Goal: Task Accomplishment & Management: Manage account settings

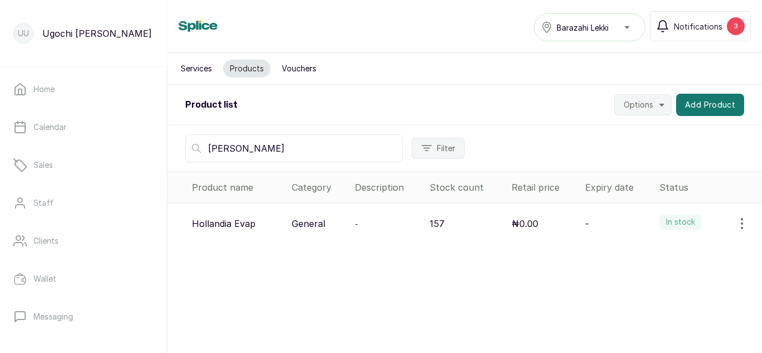
click at [220, 150] on input "[PERSON_NAME]" at bounding box center [294, 148] width 218 height 28
click at [228, 151] on input "[PERSON_NAME]" at bounding box center [294, 148] width 218 height 28
type input "h"
type input "VIVA"
click at [736, 226] on icon "button" at bounding box center [742, 223] width 13 height 13
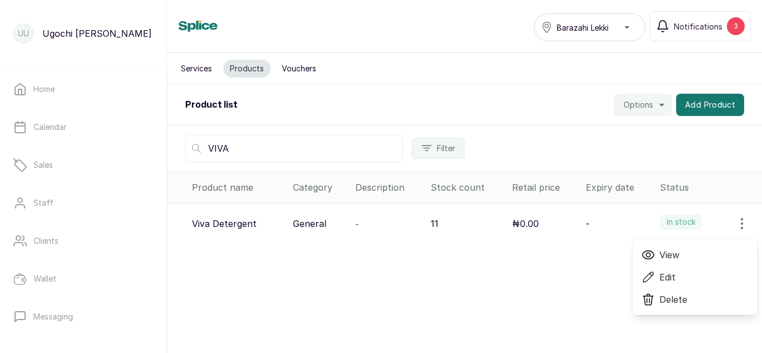
click at [662, 254] on span "View" at bounding box center [670, 254] width 20 height 13
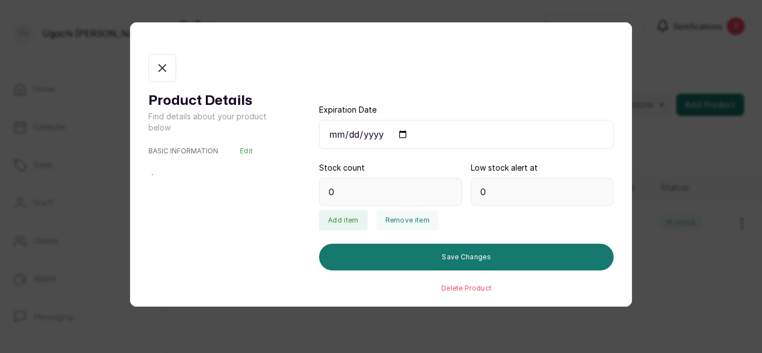
type input "11"
type input "3"
click at [406, 220] on button "Remove item" at bounding box center [408, 220] width 62 height 20
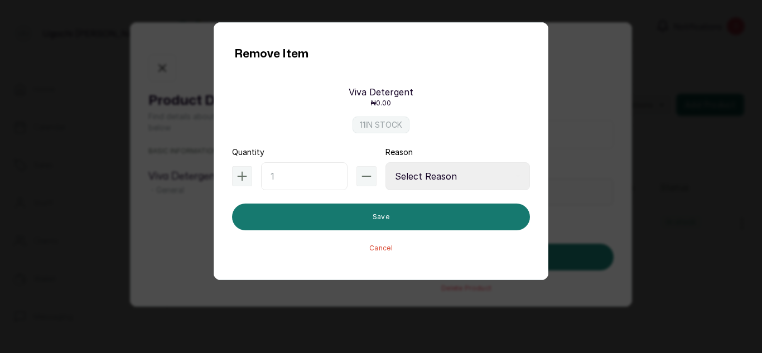
click at [309, 174] on input "text" at bounding box center [304, 176] width 87 height 28
type input "1"
click at [421, 174] on select "Select Reason Internal Use New Stock Damaged Adjustment Transfer Return Other" at bounding box center [458, 176] width 145 height 28
select select "internal_use"
click at [386, 162] on select "Select Reason Internal Use New Stock Damaged Adjustment Transfer Return Other" at bounding box center [458, 176] width 145 height 28
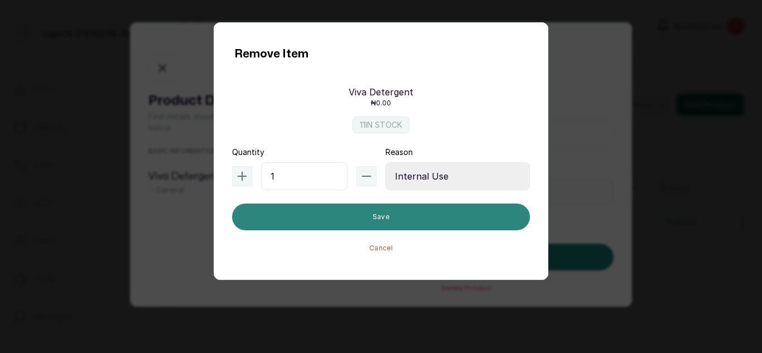
click at [387, 210] on button "Save" at bounding box center [381, 217] width 298 height 27
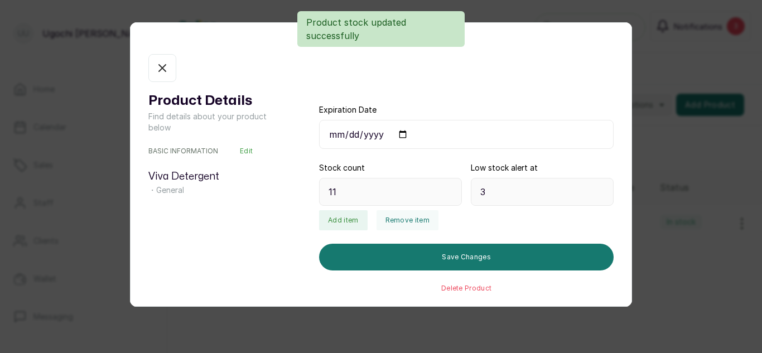
type input "10"
click at [161, 69] on icon "button" at bounding box center [162, 68] width 7 height 7
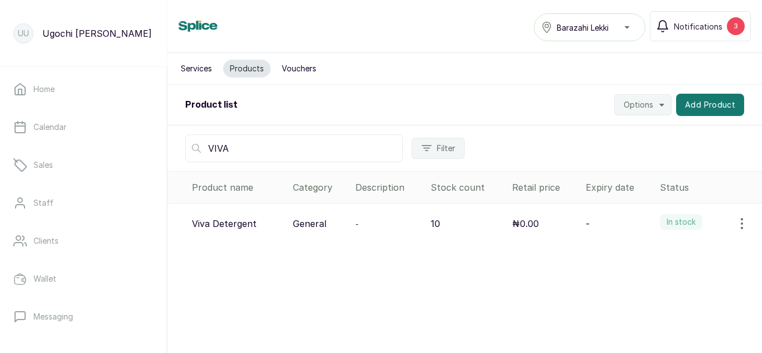
click at [255, 144] on input "VIVA" at bounding box center [294, 148] width 218 height 28
type input "V"
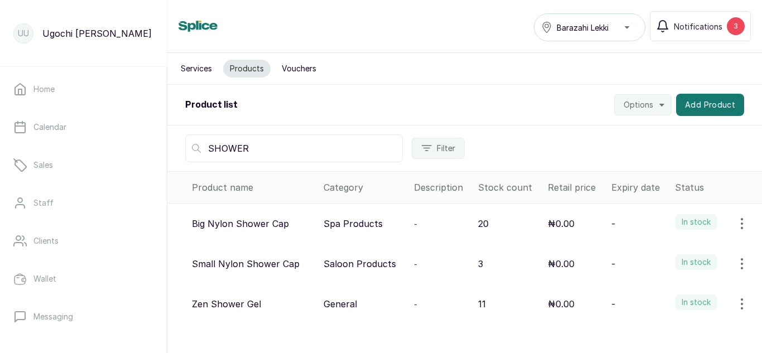
type input "SHOWER"
click at [736, 224] on icon "button" at bounding box center [742, 223] width 13 height 13
click at [660, 254] on span "View" at bounding box center [670, 254] width 20 height 13
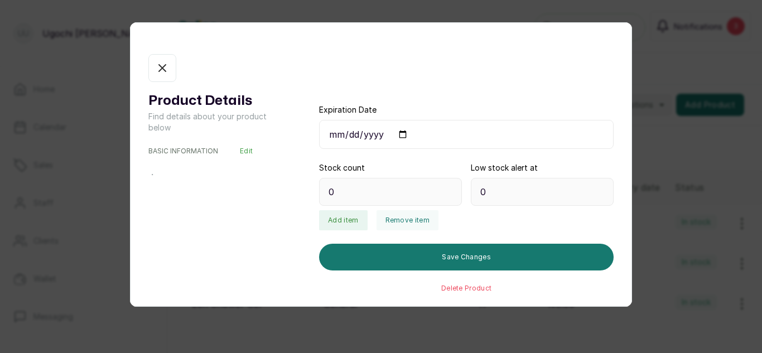
click at [654, 254] on div "Product Details Find details about your product below BASIC INFORMATION Edit ・ …" at bounding box center [381, 176] width 762 height 353
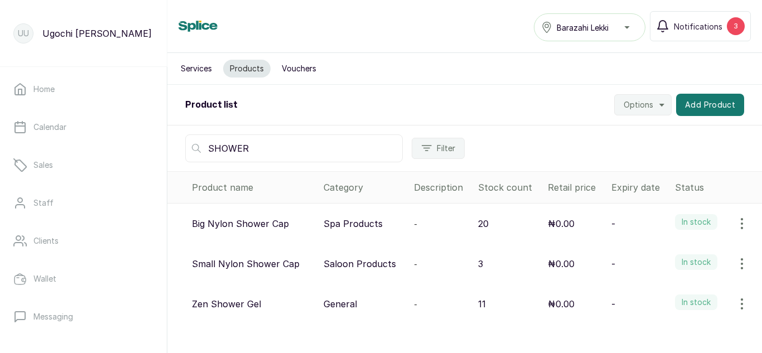
click at [736, 227] on icon "button" at bounding box center [742, 223] width 13 height 13
click at [664, 253] on span "View" at bounding box center [670, 254] width 20 height 13
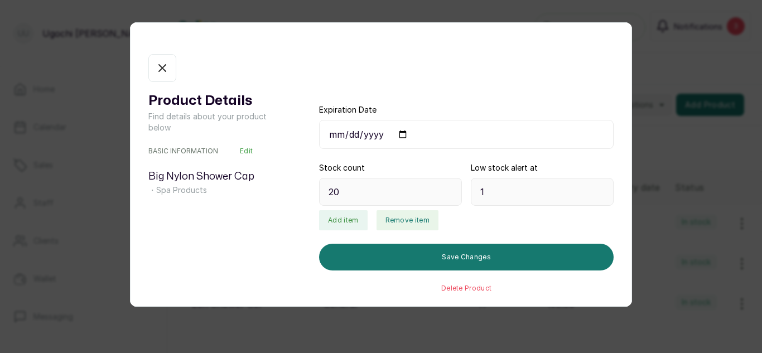
click at [405, 223] on button "Remove item" at bounding box center [408, 220] width 62 height 20
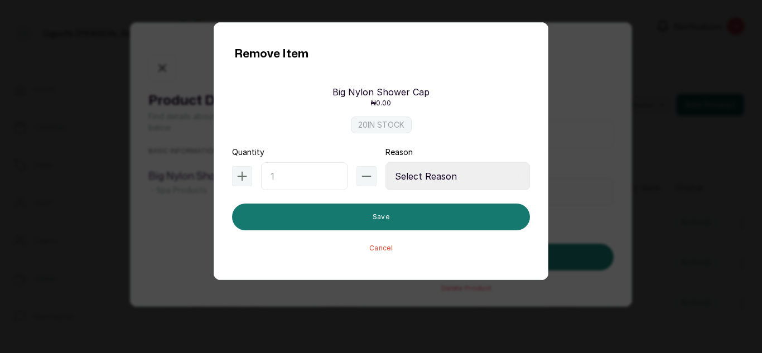
click at [294, 173] on input "text" at bounding box center [304, 176] width 87 height 28
type input "2"
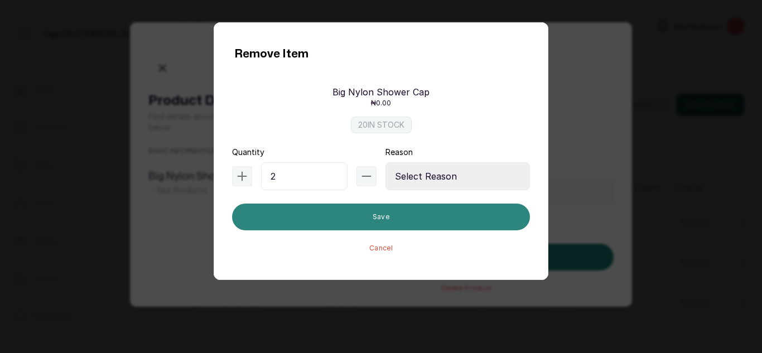
drag, startPoint x: 446, startPoint y: 181, endPoint x: 448, endPoint y: 213, distance: 31.3
click at [448, 213] on form "Quantity 2 Reason Select Reason Internal Use New Stock Damaged Adjustment Trans…" at bounding box center [381, 200] width 298 height 106
select select "internal_use"
click at [386, 162] on select "Select Reason Internal Use New Stock Damaged Adjustment Transfer Return Other" at bounding box center [458, 176] width 145 height 28
click at [419, 213] on button "Save" at bounding box center [381, 217] width 298 height 27
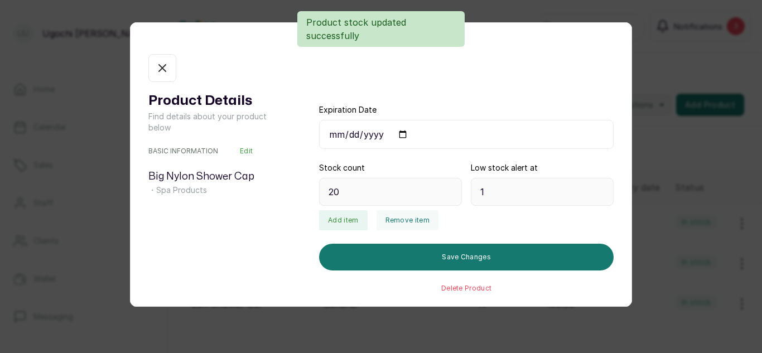
type input "18"
click at [166, 69] on icon "button" at bounding box center [162, 67] width 13 height 13
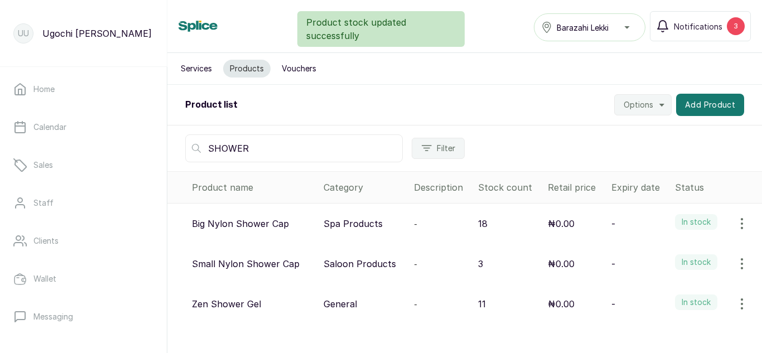
click at [251, 145] on input "SHOWER" at bounding box center [294, 148] width 218 height 28
type input "S"
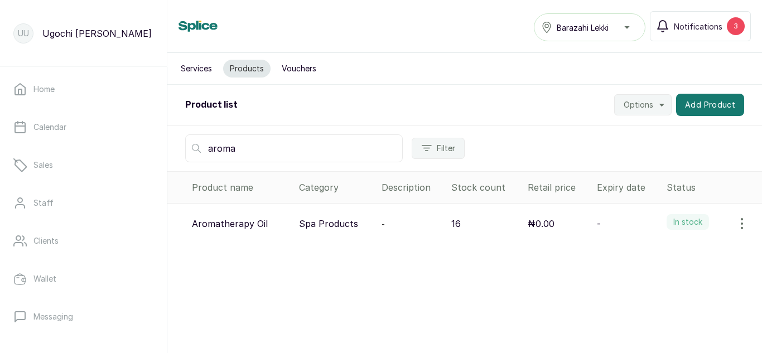
type input "aroma"
click at [736, 222] on icon "button" at bounding box center [742, 223] width 13 height 13
click at [651, 253] on span "View" at bounding box center [695, 254] width 107 height 13
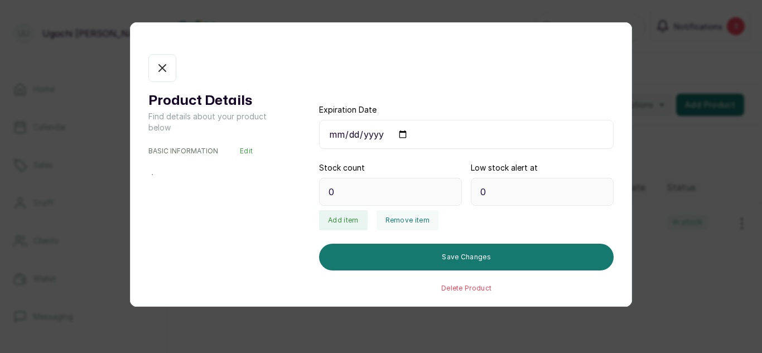
type input "16"
click at [408, 219] on button "Remove item" at bounding box center [408, 220] width 62 height 20
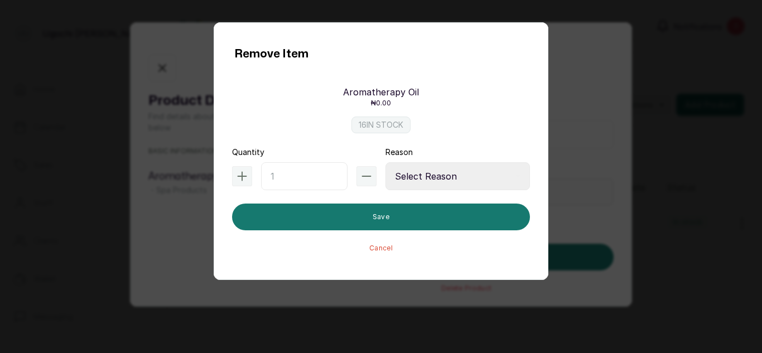
click at [292, 174] on input "text" at bounding box center [304, 176] width 87 height 28
type input "1"
click at [460, 177] on select "Select Reason Internal Use New Stock Damaged Adjustment Transfer Return Other" at bounding box center [458, 176] width 145 height 28
select select "internal_use"
click at [386, 162] on select "Select Reason Internal Use New Stock Damaged Adjustment Transfer Return Other" at bounding box center [458, 176] width 145 height 28
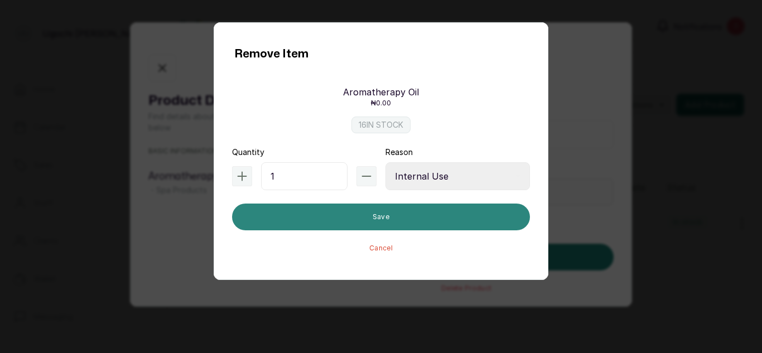
click at [403, 218] on button "Save" at bounding box center [381, 217] width 298 height 27
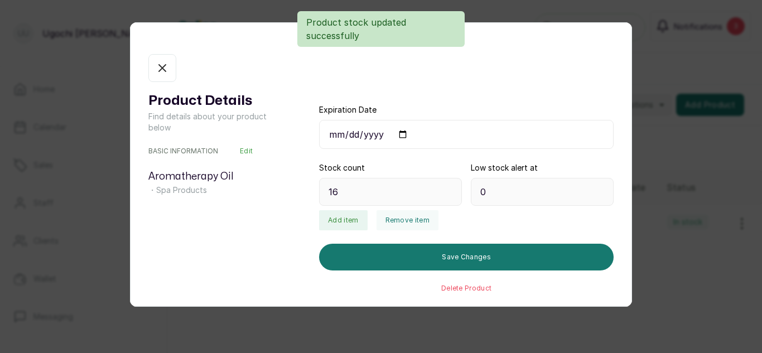
type input "15"
click at [162, 60] on button "In stock" at bounding box center [162, 68] width 28 height 28
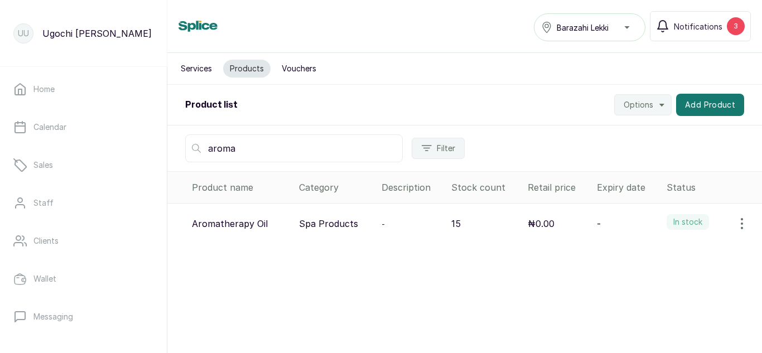
click at [243, 154] on input "aroma" at bounding box center [294, 148] width 218 height 28
type input "a"
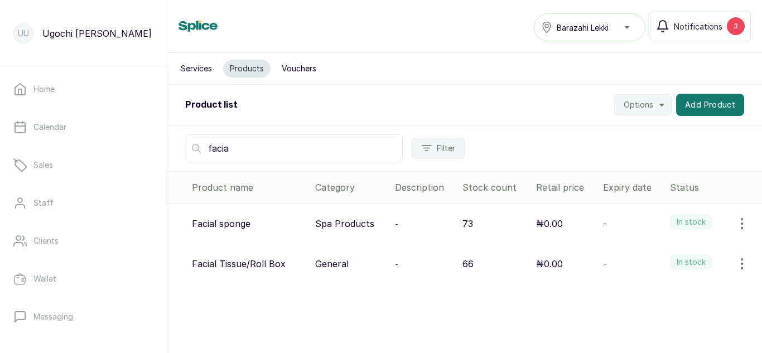
type input "facia"
click at [736, 229] on icon "button" at bounding box center [742, 223] width 13 height 13
click at [646, 252] on icon at bounding box center [648, 254] width 13 height 13
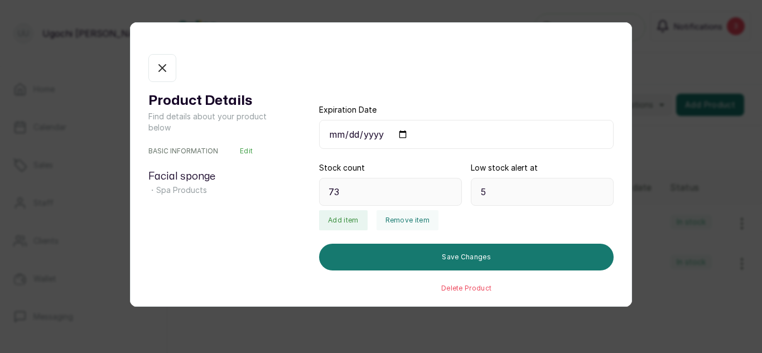
type input "73"
type input "5"
click at [410, 219] on button "Remove item" at bounding box center [408, 220] width 62 height 20
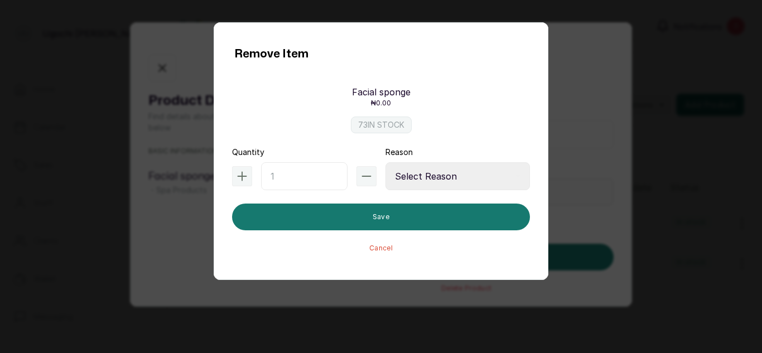
click at [296, 182] on input "text" at bounding box center [304, 176] width 87 height 28
type input "5"
click at [454, 175] on select "Select Reason Internal Use New Stock Damaged Adjustment Transfer Return Other" at bounding box center [458, 176] width 145 height 28
select select "internal_use"
click at [386, 162] on select "Select Reason Internal Use New Stock Damaged Adjustment Transfer Return Other" at bounding box center [458, 176] width 145 height 28
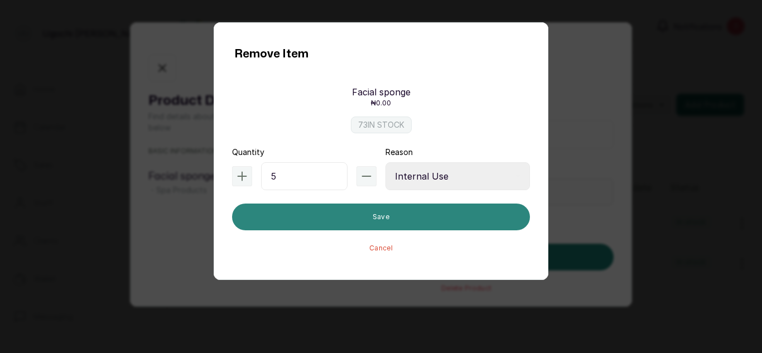
click at [388, 219] on button "Save" at bounding box center [381, 217] width 298 height 27
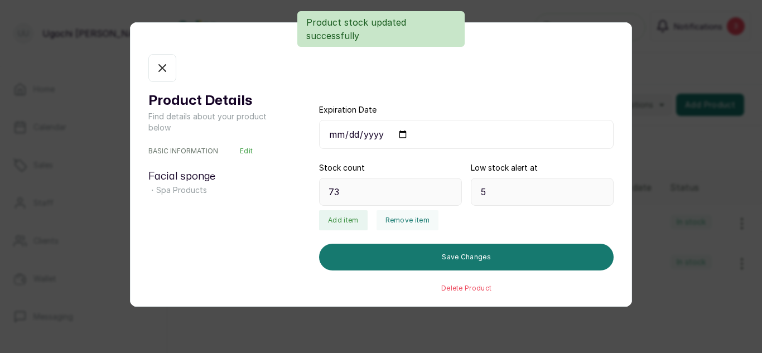
type input "68"
click at [167, 65] on icon "button" at bounding box center [162, 67] width 13 height 13
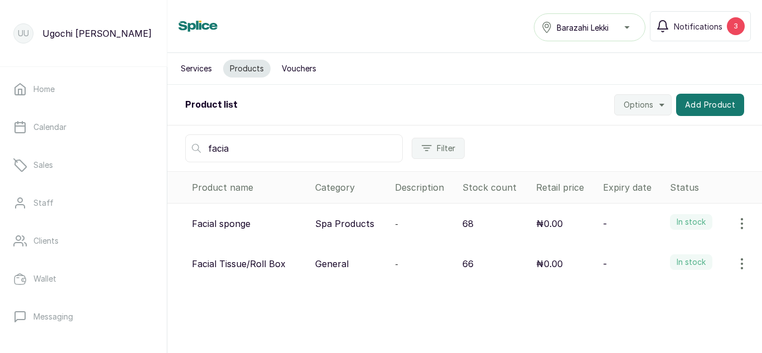
click at [249, 148] on input "facia" at bounding box center [294, 148] width 218 height 28
type input "f"
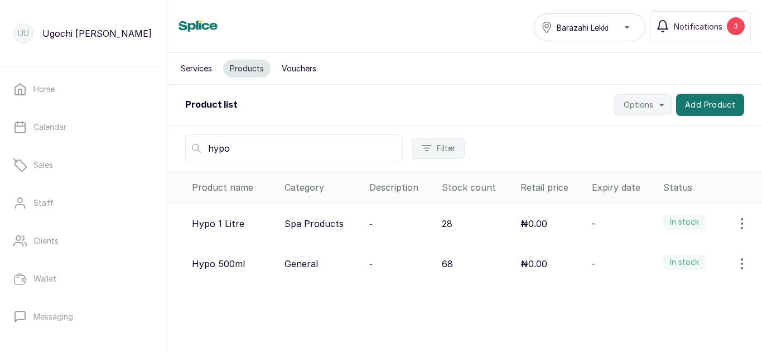
type input "hypo"
click at [736, 263] on icon "button" at bounding box center [742, 263] width 13 height 13
click at [660, 294] on span "View" at bounding box center [670, 295] width 20 height 13
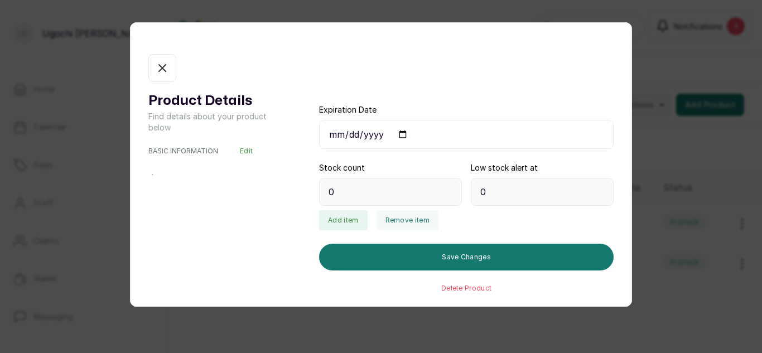
type input "68"
type input "3"
click at [389, 221] on button "Remove item" at bounding box center [408, 220] width 62 height 20
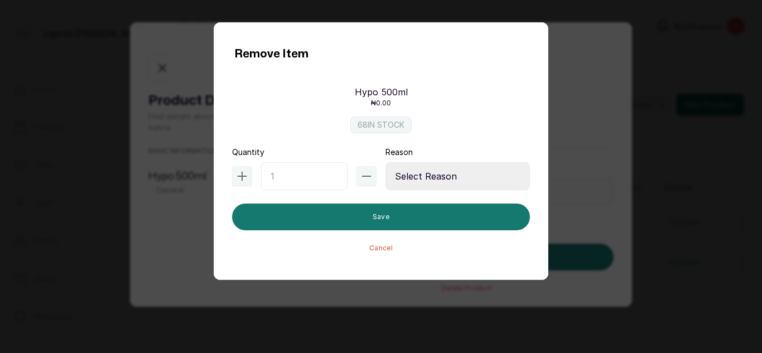
click at [293, 179] on input "text" at bounding box center [304, 176] width 87 height 28
type input "2"
click at [412, 174] on select "Select Reason Internal Use New Stock Damaged Adjustment Transfer Return Other" at bounding box center [458, 176] width 145 height 28
select select "internal_use"
click at [386, 162] on select "Select Reason Internal Use New Stock Damaged Adjustment Transfer Return Other" at bounding box center [458, 176] width 145 height 28
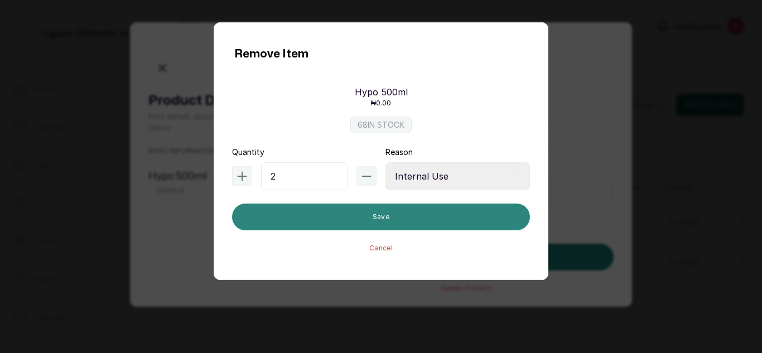
click at [374, 228] on button "Save" at bounding box center [381, 217] width 298 height 27
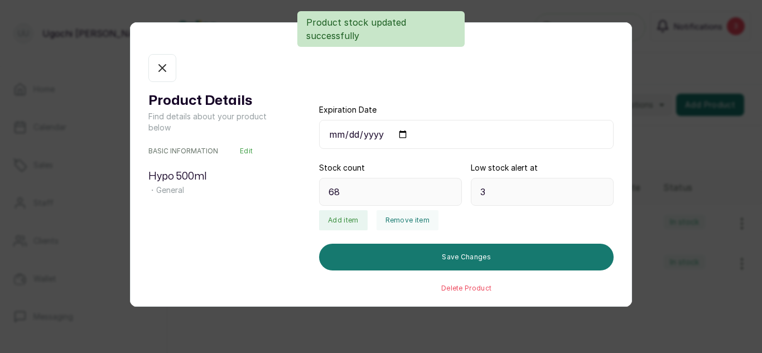
type input "66"
click at [166, 73] on icon "button" at bounding box center [162, 67] width 13 height 13
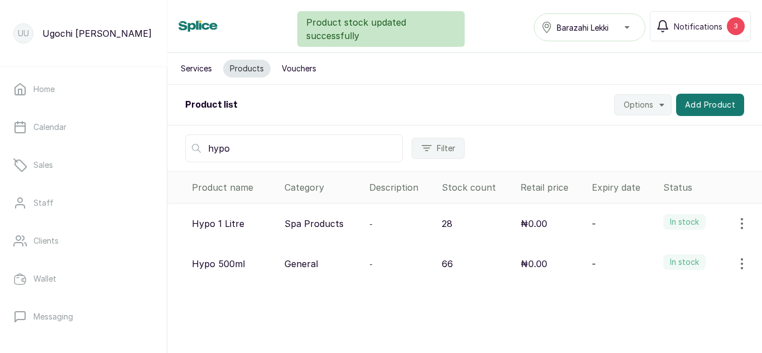
click at [233, 148] on input "hypo" at bounding box center [294, 148] width 218 height 28
type input "h"
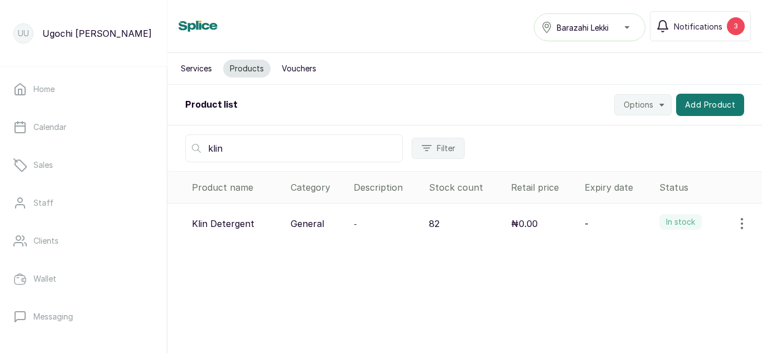
type input "klin"
click at [736, 223] on icon "button" at bounding box center [742, 223] width 13 height 13
click at [670, 254] on span "View" at bounding box center [670, 254] width 20 height 13
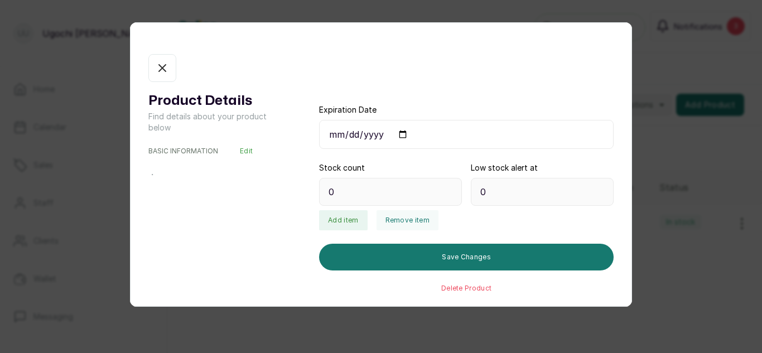
type input "82"
click at [398, 223] on button "Remove item" at bounding box center [408, 220] width 62 height 20
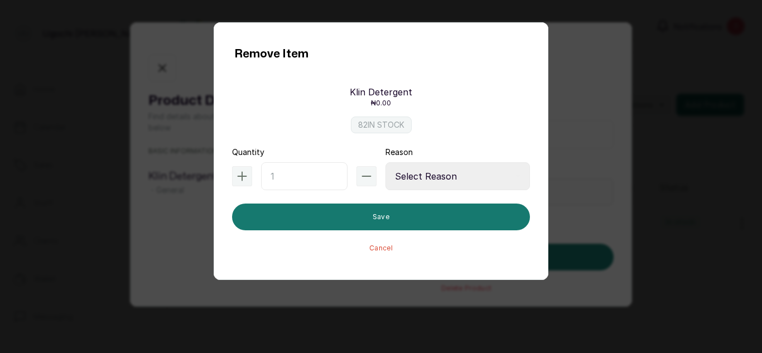
click at [282, 175] on input "text" at bounding box center [304, 176] width 87 height 28
type input "1"
click at [416, 171] on select "Select Reason Internal Use New Stock Damaged Adjustment Transfer Return Other" at bounding box center [458, 176] width 145 height 28
select select "internal_use"
click at [386, 162] on select "Select Reason Internal Use New Stock Damaged Adjustment Transfer Return Other" at bounding box center [458, 176] width 145 height 28
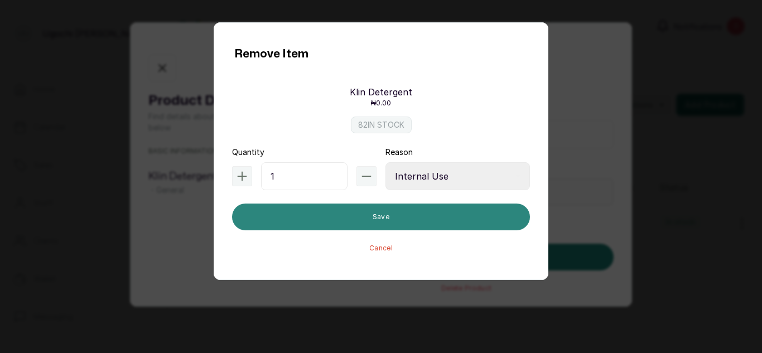
click at [389, 213] on button "Save" at bounding box center [381, 217] width 298 height 27
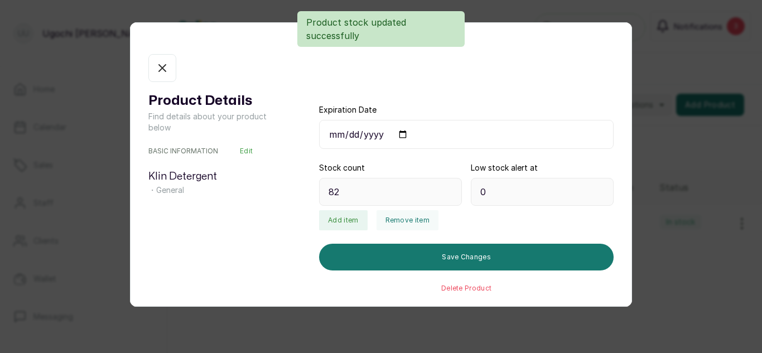
type input "81"
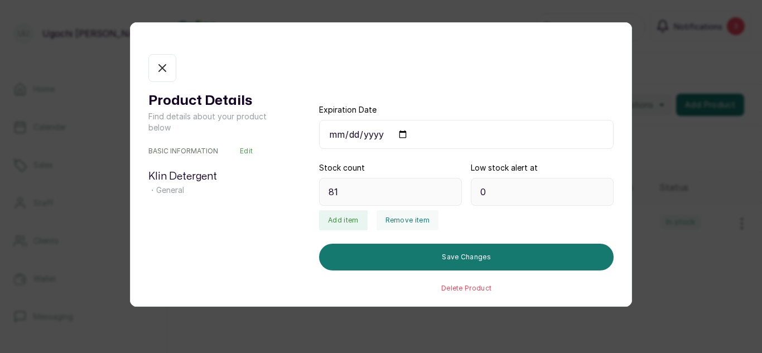
click at [156, 69] on icon "button" at bounding box center [162, 67] width 13 height 13
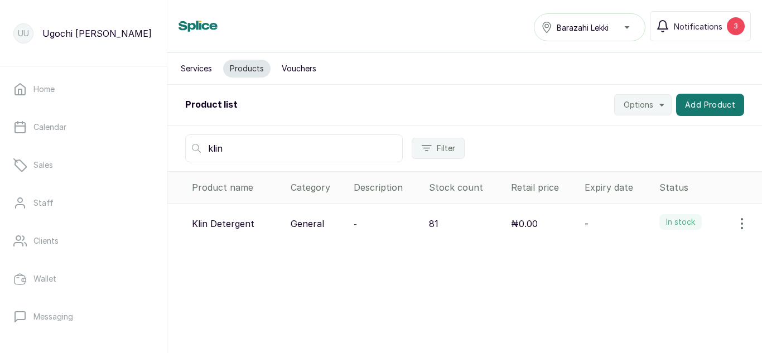
click at [241, 153] on input "klin" at bounding box center [294, 148] width 218 height 28
type input "k"
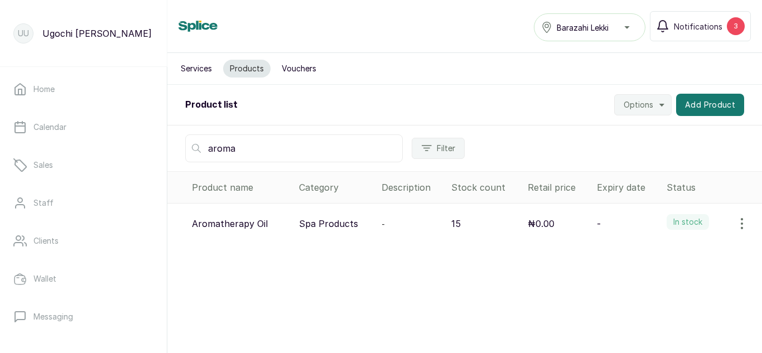
type input "aroma"
click at [736, 224] on icon "button" at bounding box center [742, 223] width 13 height 13
click at [662, 253] on span "View" at bounding box center [670, 254] width 20 height 13
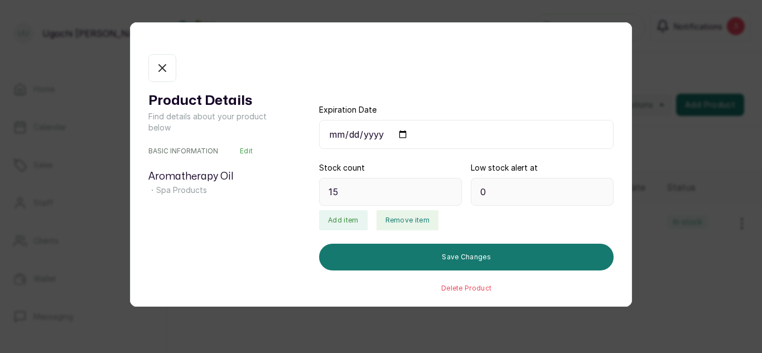
click at [411, 223] on button "Remove item" at bounding box center [408, 220] width 62 height 20
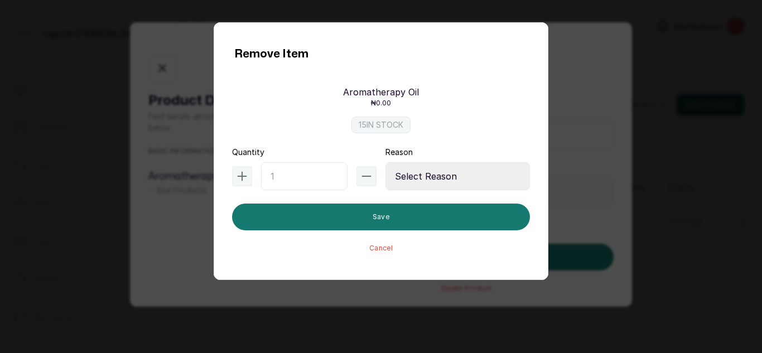
click at [308, 172] on input "text" at bounding box center [304, 176] width 87 height 28
type input "1"
click at [469, 176] on select "Select Reason Internal Use New Stock Damaged Adjustment Transfer Return Other" at bounding box center [458, 176] width 145 height 28
select select "internal_use"
click at [386, 162] on select "Select Reason Internal Use New Stock Damaged Adjustment Transfer Return Other" at bounding box center [458, 176] width 145 height 28
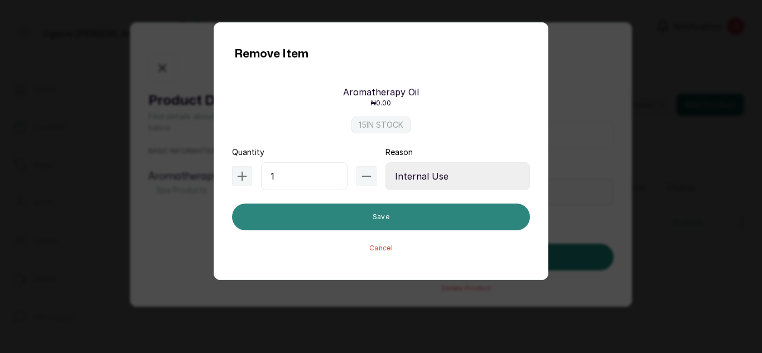
click at [386, 218] on button "Save" at bounding box center [381, 217] width 298 height 27
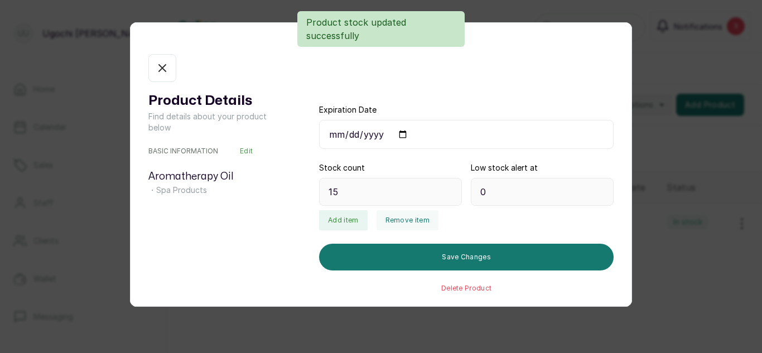
type input "14"
click at [162, 66] on icon "button" at bounding box center [162, 67] width 13 height 13
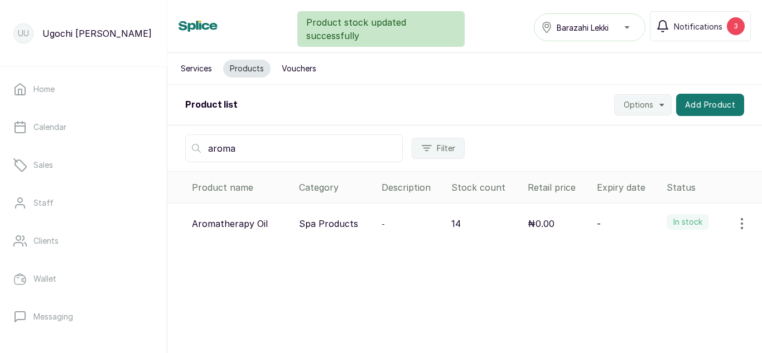
click at [244, 155] on input "aroma" at bounding box center [294, 148] width 218 height 28
type input "a"
click at [244, 155] on input "s" at bounding box center [294, 148] width 218 height 28
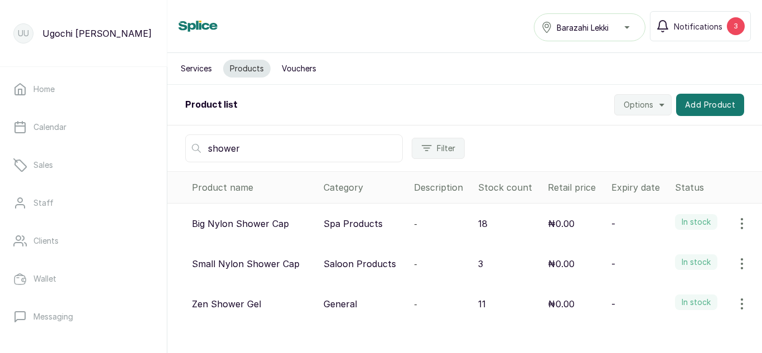
type input "shower"
click at [743, 221] on button "button" at bounding box center [742, 224] width 31 height 22
click at [660, 251] on span "View" at bounding box center [670, 254] width 20 height 13
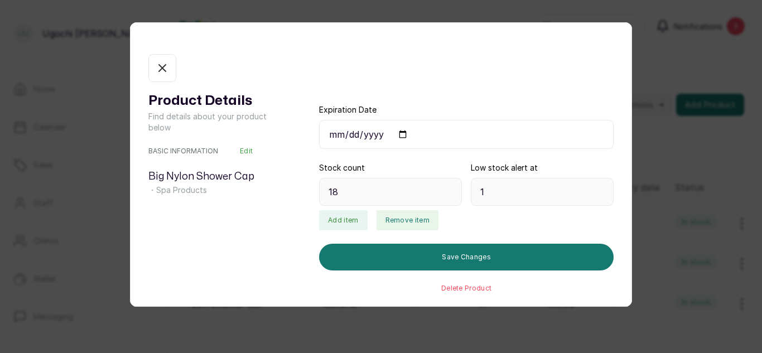
click at [396, 222] on button "Remove item" at bounding box center [408, 220] width 62 height 20
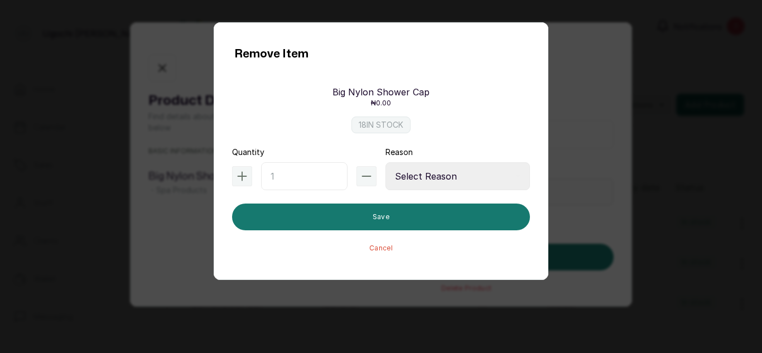
click at [303, 178] on input "text" at bounding box center [304, 176] width 87 height 28
type input "2"
click at [433, 185] on select "Select Reason Internal Use New Stock Damaged Adjustment Transfer Return Other" at bounding box center [458, 176] width 145 height 28
select select "internal_use"
click at [386, 162] on select "Select Reason Internal Use New Stock Damaged Adjustment Transfer Return Other" at bounding box center [458, 176] width 145 height 28
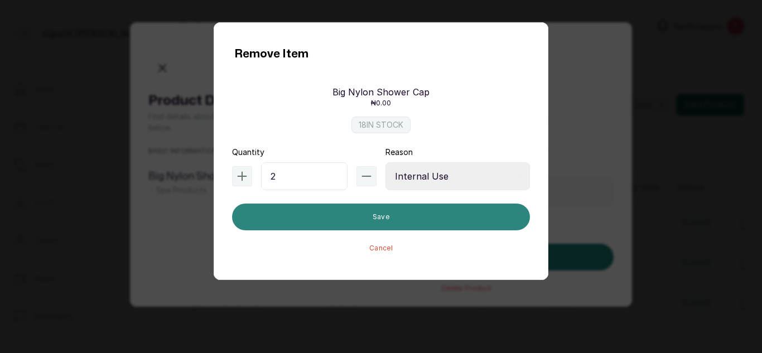
click at [397, 217] on button "Save" at bounding box center [381, 217] width 298 height 27
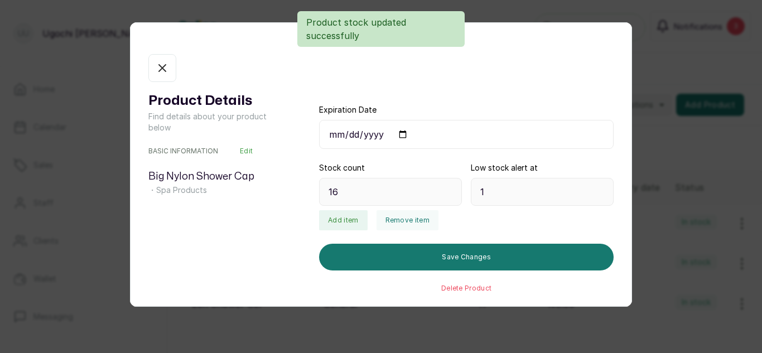
type input "16"
click at [161, 70] on icon "button" at bounding box center [162, 67] width 13 height 13
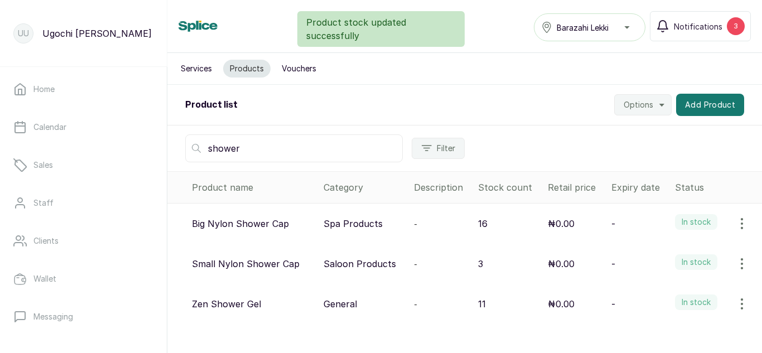
click at [742, 264] on icon "button" at bounding box center [742, 264] width 1 height 10
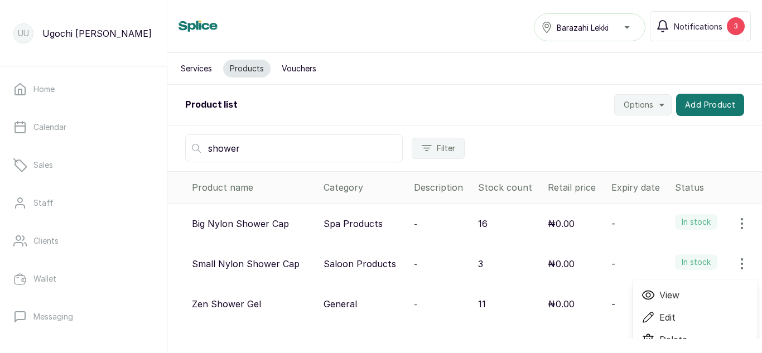
click at [646, 294] on icon at bounding box center [648, 295] width 13 height 13
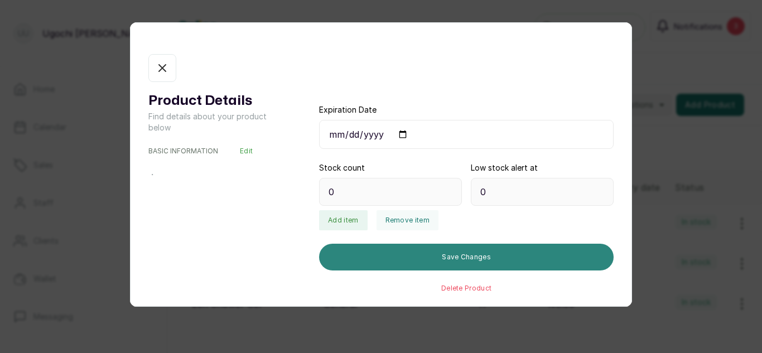
type input "3"
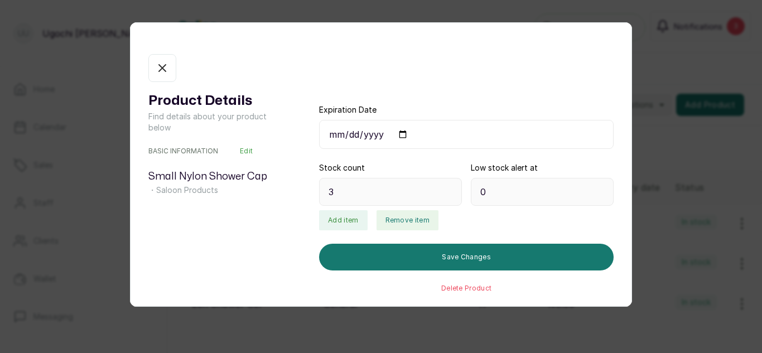
click at [399, 222] on button "Remove item" at bounding box center [408, 220] width 62 height 20
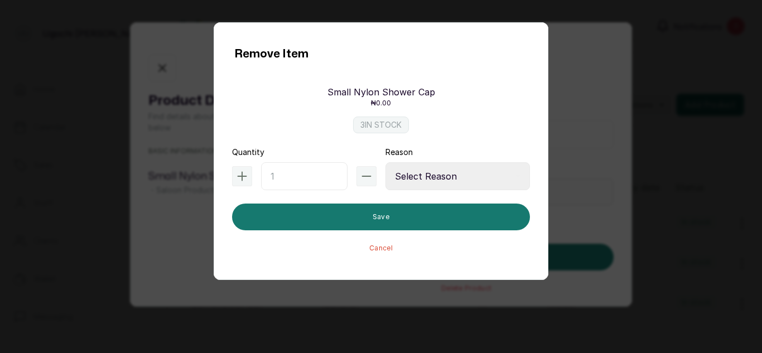
click at [292, 176] on input "text" at bounding box center [304, 176] width 87 height 28
type input "1"
click at [470, 181] on select "Select Reason Internal Use New Stock Damaged Adjustment Transfer Return Other" at bounding box center [458, 176] width 145 height 28
select select "internal_use"
click at [386, 162] on select "Select Reason Internal Use New Stock Damaged Adjustment Transfer Return Other" at bounding box center [458, 176] width 145 height 28
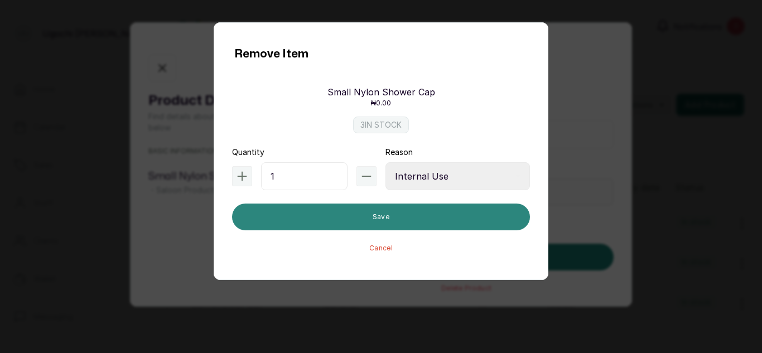
click at [448, 220] on button "Save" at bounding box center [381, 217] width 298 height 27
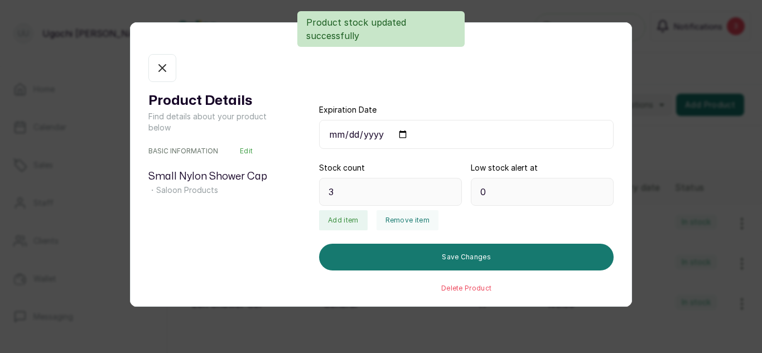
type input "2"
